Goal: Check status

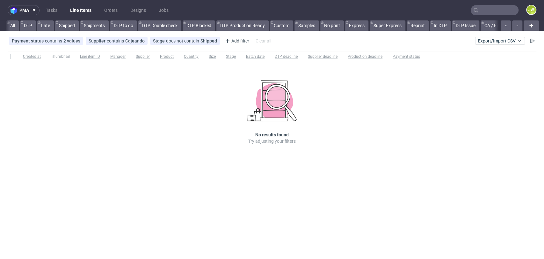
scroll to position [0, 1909]
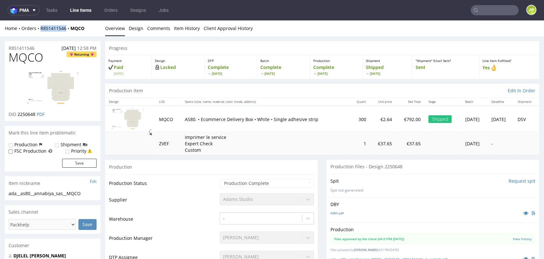
drag, startPoint x: 41, startPoint y: 32, endPoint x: 65, endPoint y: 34, distance: 24.1
click at [65, 34] on div "Home Orders R851411546 MQCO Overview Design Comments Item History Client Approv…" at bounding box center [272, 28] width 544 height 16
copy link "R851411546"
drag, startPoint x: 261, startPoint y: 47, endPoint x: 261, endPoint y: 55, distance: 8.0
click at [261, 47] on div "Progress" at bounding box center [322, 48] width 434 height 14
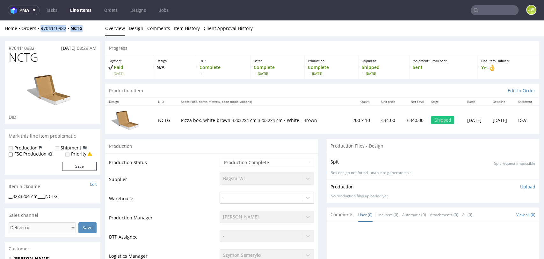
drag, startPoint x: 86, startPoint y: 31, endPoint x: 41, endPoint y: 32, distance: 44.3
click at [41, 32] on div "Home Orders R704110982 NCTG Overview Design Comments Item History Client Approv…" at bounding box center [272, 28] width 544 height 16
copy div "R704110982 NCTG"
